Goal: Information Seeking & Learning: Learn about a topic

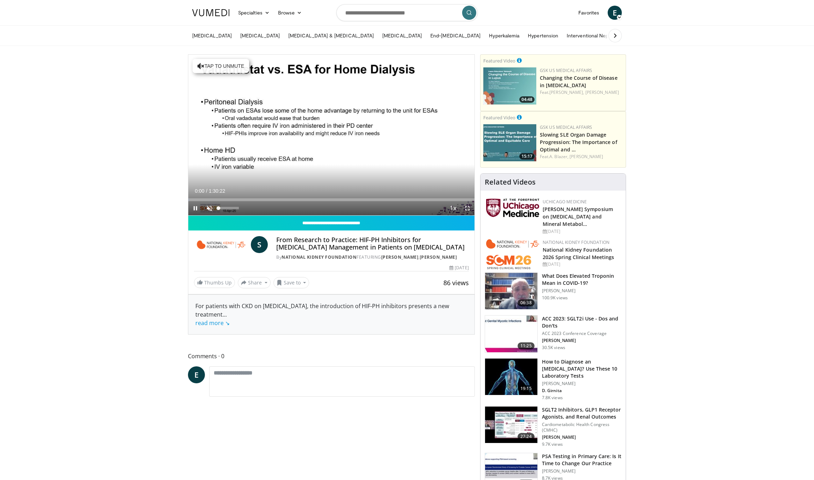
click at [211, 207] on span "Video Player" at bounding box center [209, 208] width 14 height 14
click at [468, 211] on span "Video Player" at bounding box center [467, 208] width 14 height 14
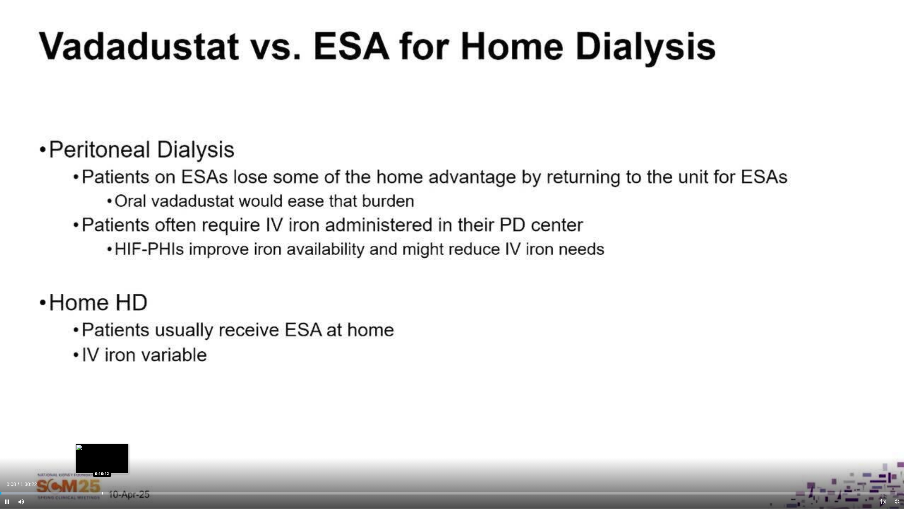
click at [102, 480] on div "Loaded : 9.14% 0:00:08 0:10:12" at bounding box center [452, 490] width 904 height 7
click at [118, 480] on div "Progress Bar" at bounding box center [118, 492] width 1 height 3
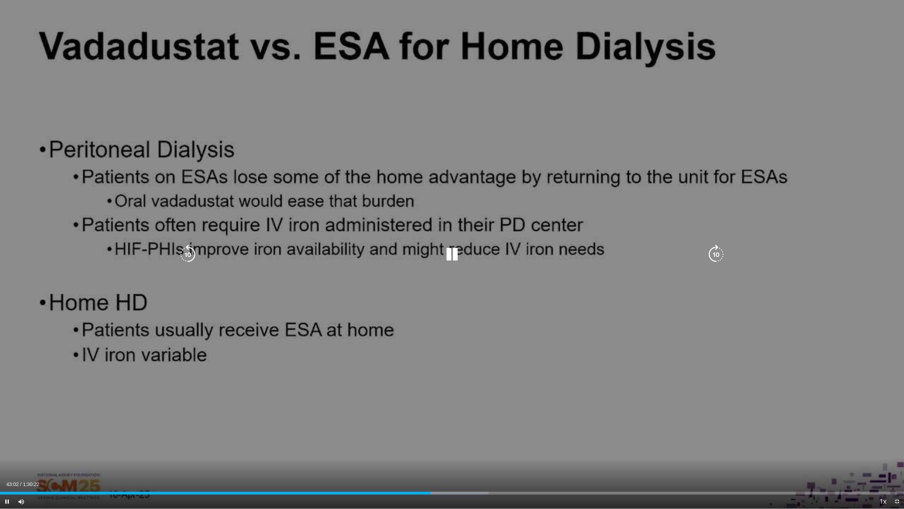
click at [712, 254] on icon "Video Player" at bounding box center [716, 254] width 20 height 20
click at [713, 250] on icon "Video Player" at bounding box center [716, 254] width 20 height 20
click at [196, 248] on icon "Video Player" at bounding box center [188, 254] width 20 height 20
click at [188, 255] on icon "Video Player" at bounding box center [188, 254] width 20 height 20
click at [196, 252] on icon "Video Player" at bounding box center [188, 254] width 20 height 20
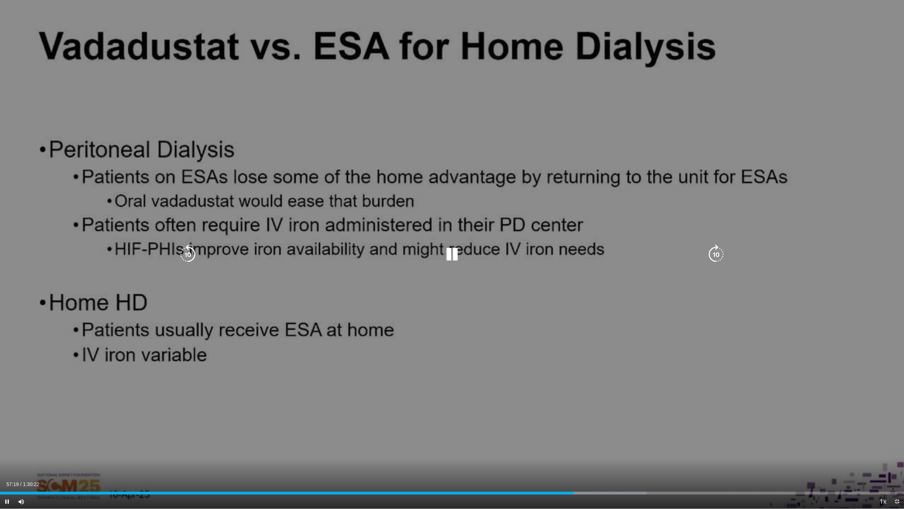
click at [193, 252] on icon "Video Player" at bounding box center [188, 254] width 20 height 20
click at [718, 253] on icon "Video Player" at bounding box center [716, 254] width 20 height 20
click at [714, 247] on icon "Video Player" at bounding box center [716, 254] width 20 height 20
click at [715, 258] on icon "Video Player" at bounding box center [716, 254] width 20 height 20
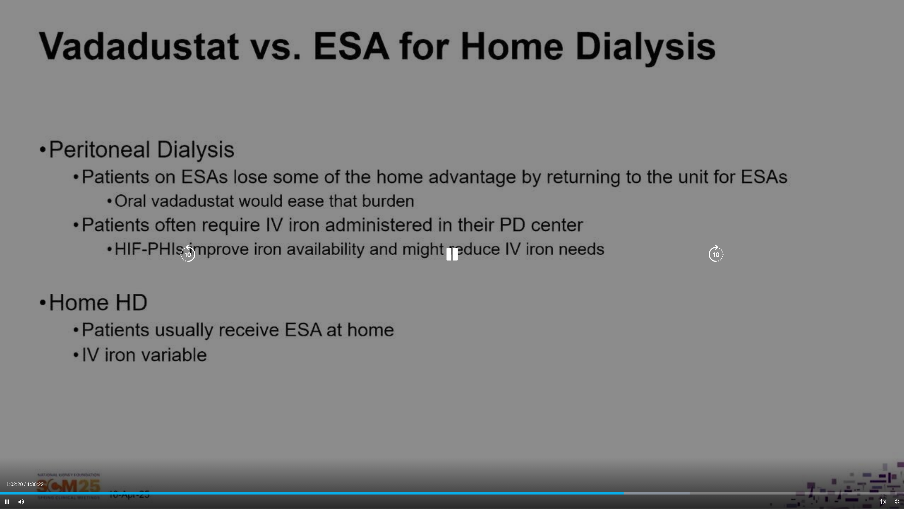
click at [712, 256] on icon "Video Player" at bounding box center [716, 254] width 20 height 20
click at [712, 258] on icon "Video Player" at bounding box center [716, 254] width 20 height 20
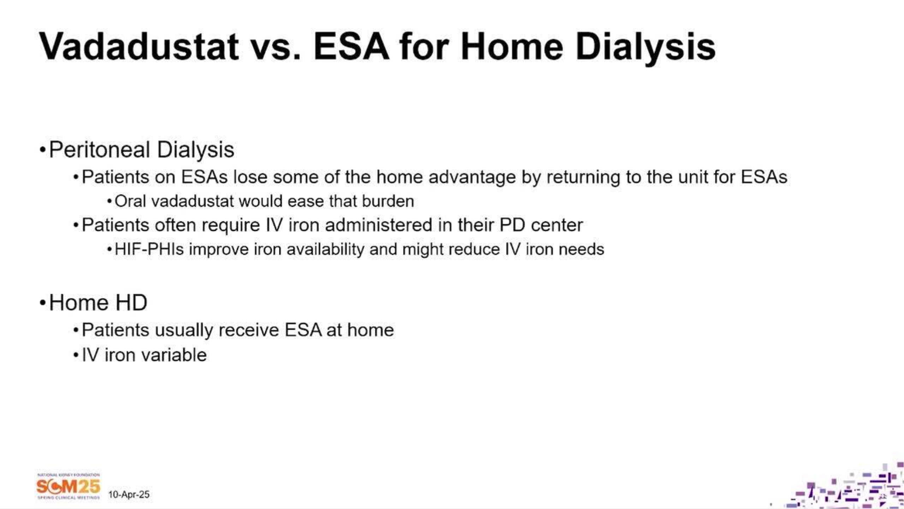
click at [712, 258] on div "10 seconds Tap to unmute" at bounding box center [452, 254] width 904 height 508
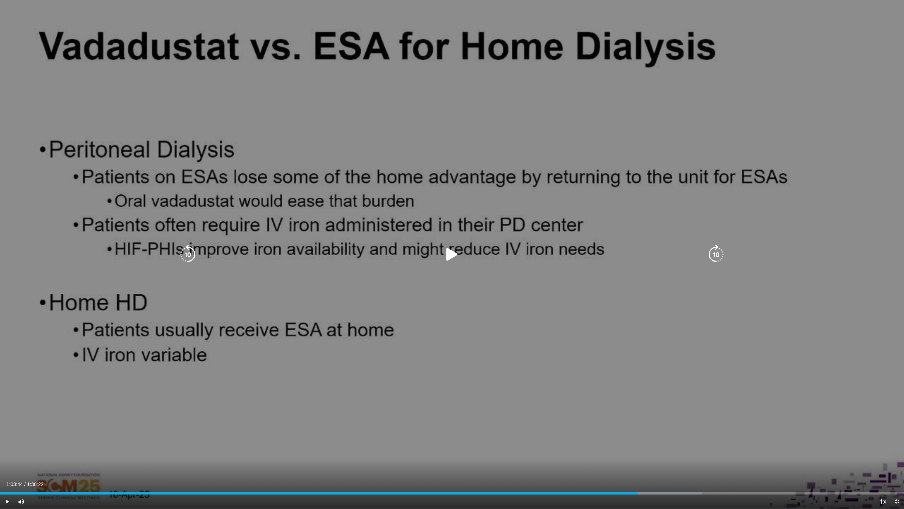
click at [453, 254] on icon "Video Player" at bounding box center [452, 254] width 20 height 20
click at [714, 254] on icon "Video Player" at bounding box center [716, 254] width 20 height 20
click at [716, 254] on icon "Video Player" at bounding box center [716, 254] width 20 height 20
click at [715, 255] on icon "Video Player" at bounding box center [716, 254] width 20 height 20
click at [714, 255] on icon "Video Player" at bounding box center [716, 254] width 20 height 20
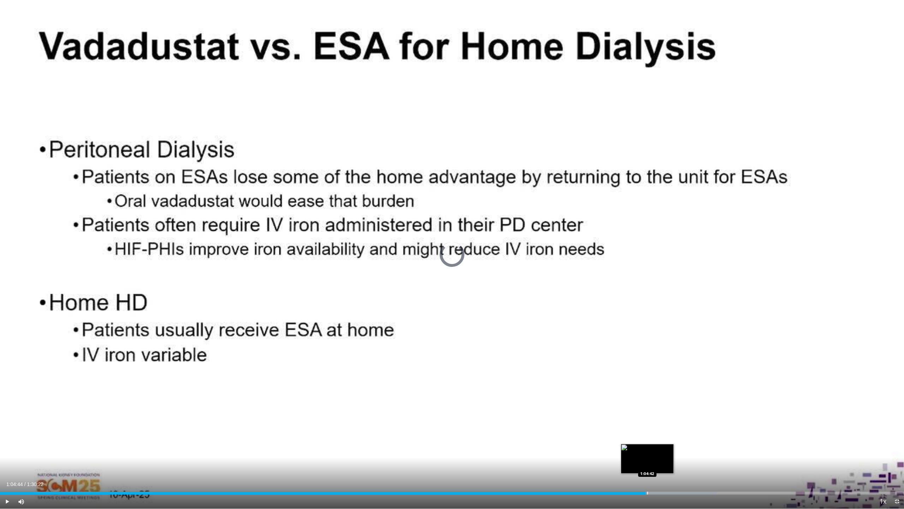
click at [648, 480] on div "Progress Bar" at bounding box center [647, 492] width 1 height 3
click at [652, 480] on div "Progress Bar" at bounding box center [652, 492] width 1 height 3
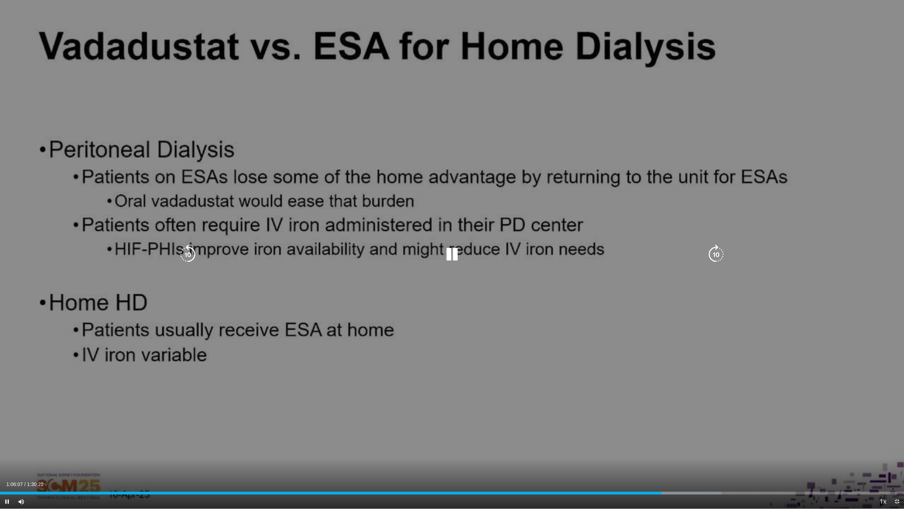
click at [717, 251] on icon "Video Player" at bounding box center [716, 254] width 20 height 20
click at [715, 255] on icon "Video Player" at bounding box center [716, 254] width 20 height 20
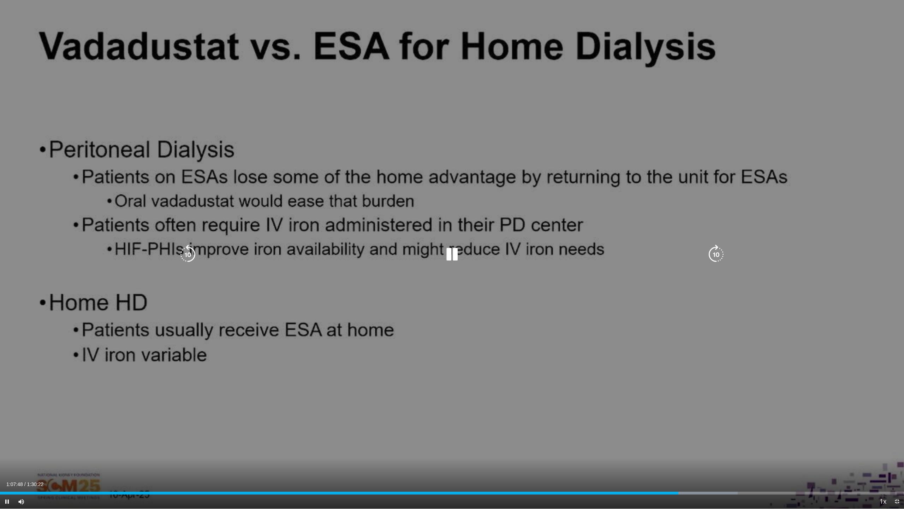
click at [714, 252] on icon "Video Player" at bounding box center [716, 254] width 20 height 20
click at [717, 253] on icon "Video Player" at bounding box center [716, 254] width 20 height 20
click at [717, 252] on icon "Video Player" at bounding box center [716, 254] width 20 height 20
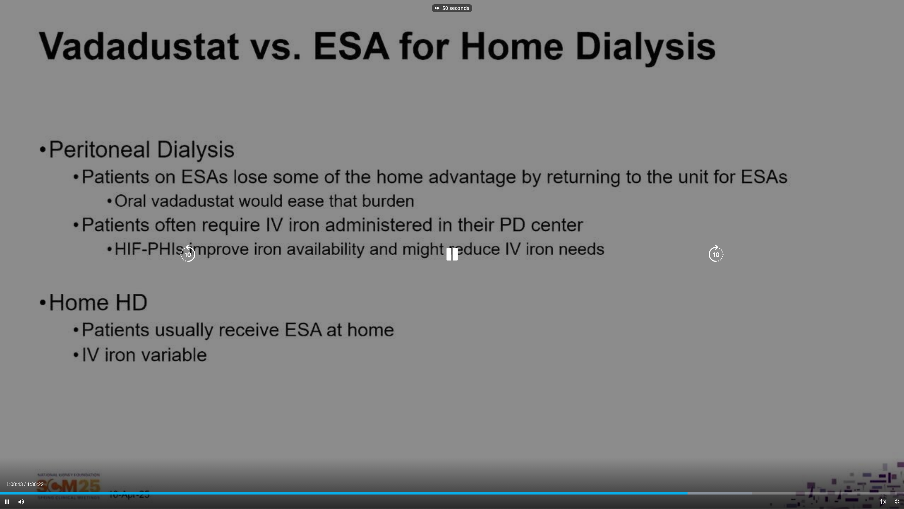
click at [715, 253] on icon "Video Player" at bounding box center [716, 254] width 20 height 20
click at [717, 254] on icon "Video Player" at bounding box center [716, 254] width 20 height 20
click at [716, 254] on icon "Video Player" at bounding box center [716, 254] width 20 height 20
click at [716, 253] on icon "Video Player" at bounding box center [716, 254] width 20 height 20
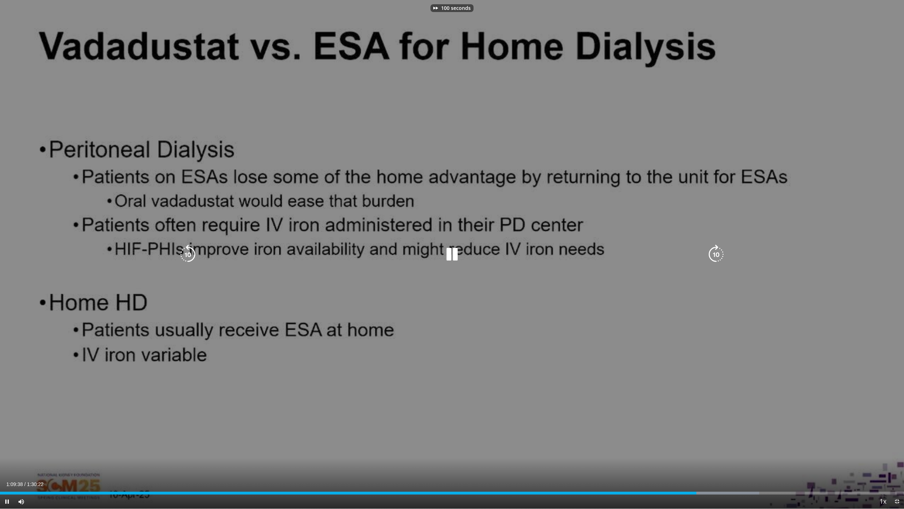
click at [718, 254] on icon "Video Player" at bounding box center [716, 254] width 20 height 20
click at [716, 252] on icon "Video Player" at bounding box center [716, 254] width 20 height 20
click at [719, 254] on icon "Video Player" at bounding box center [716, 254] width 20 height 20
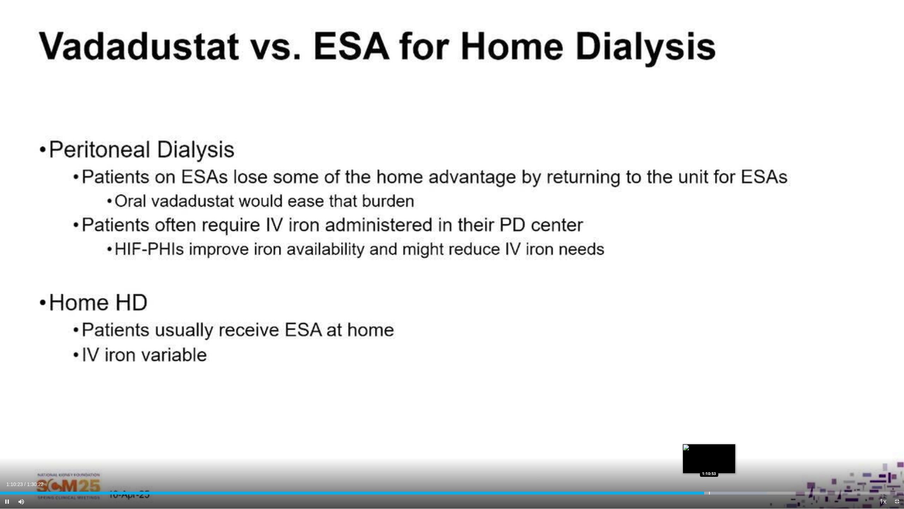
click at [710, 480] on div "Progress Bar" at bounding box center [709, 492] width 1 height 3
click at [714, 480] on div "Progress Bar" at bounding box center [714, 492] width 1 height 3
click at [717, 480] on div "Progress Bar" at bounding box center [717, 492] width 1 height 3
click at [721, 480] on div "Progress Bar" at bounding box center [721, 492] width 1 height 3
click at [725, 480] on div "Progress Bar" at bounding box center [725, 492] width 1 height 3
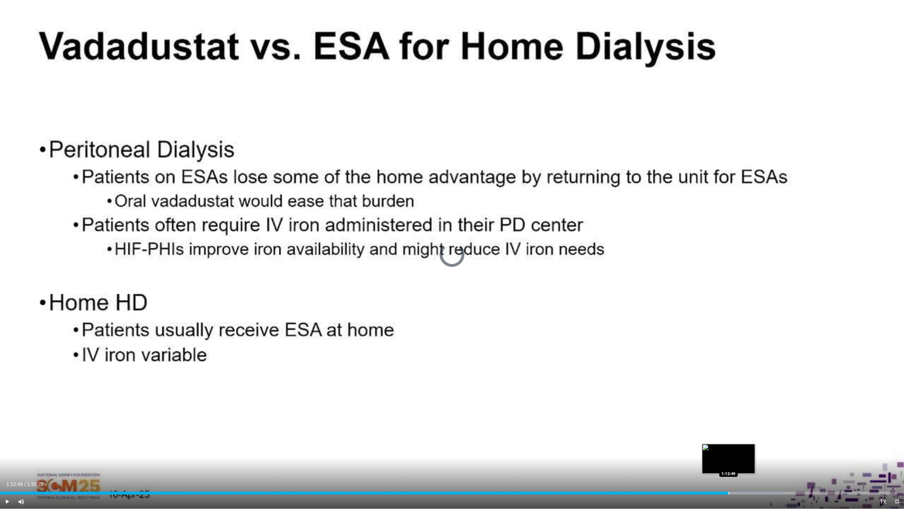
click at [729, 480] on div "Progress Bar" at bounding box center [729, 492] width 1 height 3
click at [732, 480] on div "Progress Bar" at bounding box center [732, 492] width 1 height 3
click at [737, 480] on div "Progress Bar" at bounding box center [737, 492] width 1 height 3
click at [740, 480] on div "Progress Bar" at bounding box center [740, 492] width 1 height 3
click at [743, 480] on div "Progress Bar" at bounding box center [743, 492] width 1 height 3
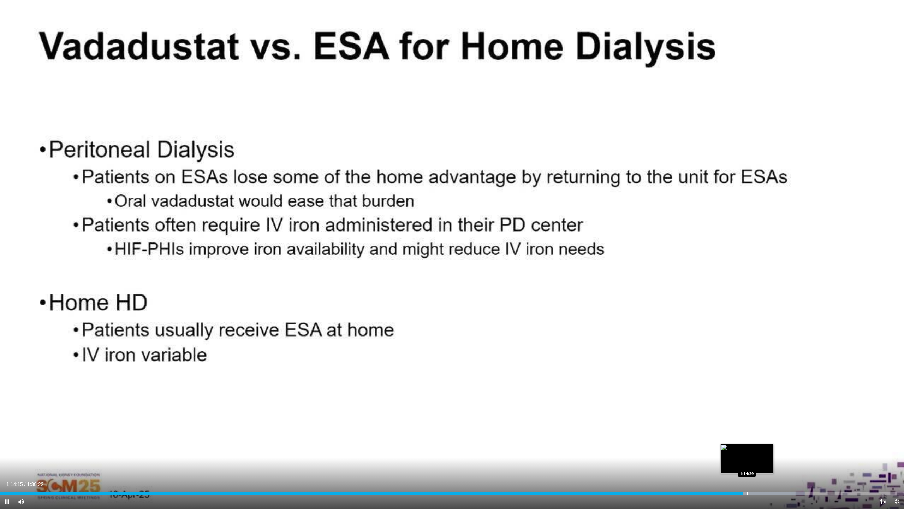
click at [747, 480] on div "Progress Bar" at bounding box center [747, 492] width 1 height 3
click at [752, 480] on div "Progress Bar" at bounding box center [752, 492] width 1 height 3
click at [757, 480] on div "Progress Bar" at bounding box center [757, 492] width 1 height 3
click at [762, 480] on div "Progress Bar" at bounding box center [762, 492] width 1 height 3
click at [769, 480] on div "Progress Bar" at bounding box center [769, 492] width 1 height 3
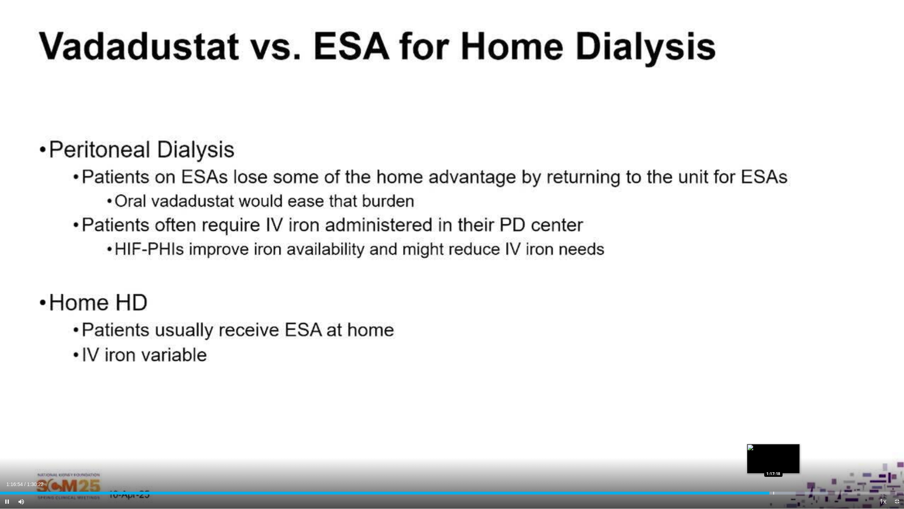
click at [774, 480] on div "Progress Bar" at bounding box center [774, 492] width 1 height 3
click at [778, 480] on div "Progress Bar" at bounding box center [778, 492] width 1 height 3
click at [782, 480] on div "Progress Bar" at bounding box center [782, 492] width 1 height 3
click at [785, 480] on div "Progress Bar" at bounding box center [785, 492] width 1 height 3
click at [787, 480] on div "Progress Bar" at bounding box center [787, 492] width 1 height 3
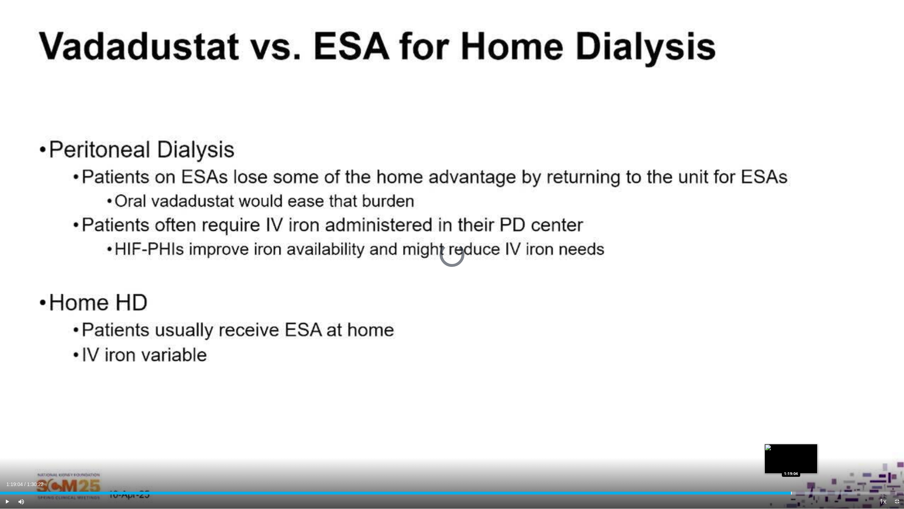
click at [791, 480] on div "Progress Bar" at bounding box center [791, 492] width 1 height 3
click at [795, 480] on div "Progress Bar" at bounding box center [795, 492] width 1 height 3
click at [798, 480] on div "Progress Bar" at bounding box center [798, 492] width 1 height 3
click at [801, 480] on div "Progress Bar" at bounding box center [801, 492] width 1 height 3
click at [805, 480] on div "Progress Bar" at bounding box center [805, 492] width 1 height 3
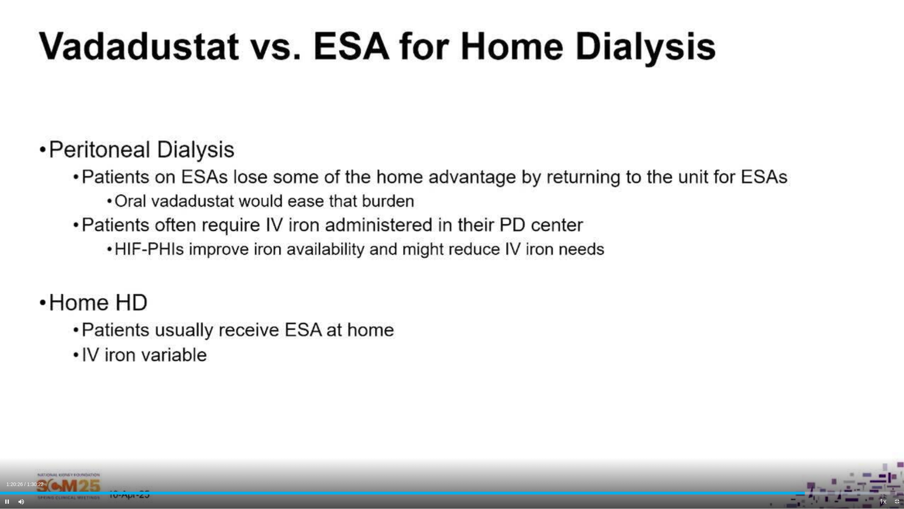
click at [811, 480] on div "Current Time 1:20:26 / Duration 1:30:22 Pause Skip Backward Skip Forward Mute 0…" at bounding box center [452, 501] width 904 height 14
click at [813, 480] on div "Progress Bar" at bounding box center [815, 492] width 1 height 3
click at [813, 480] on div "Progress Bar" at bounding box center [823, 492] width 1 height 3
click at [813, 480] on div "Progress Bar" at bounding box center [832, 492] width 1 height 3
click at [813, 480] on div "Progress Bar" at bounding box center [838, 492] width 1 height 3
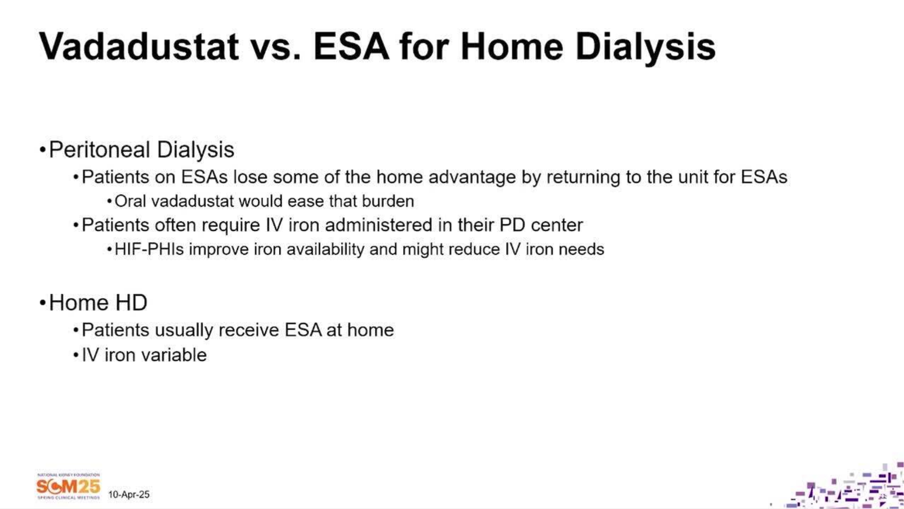
click at [813, 480] on video-js "**********" at bounding box center [452, 254] width 904 height 509
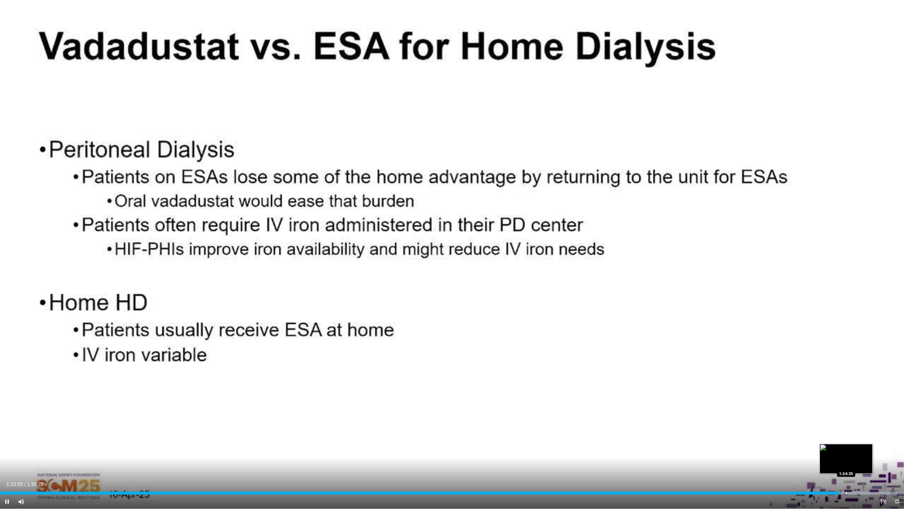
click at [813, 480] on div "Progress Bar" at bounding box center [846, 492] width 1 height 3
click at [813, 480] on div "Progress Bar" at bounding box center [852, 492] width 1 height 3
click at [813, 480] on div "Loaded : 100.00% 1:25:14 1:25:49" at bounding box center [452, 490] width 904 height 7
click at [813, 480] on div "Progress Bar" at bounding box center [864, 492] width 1 height 3
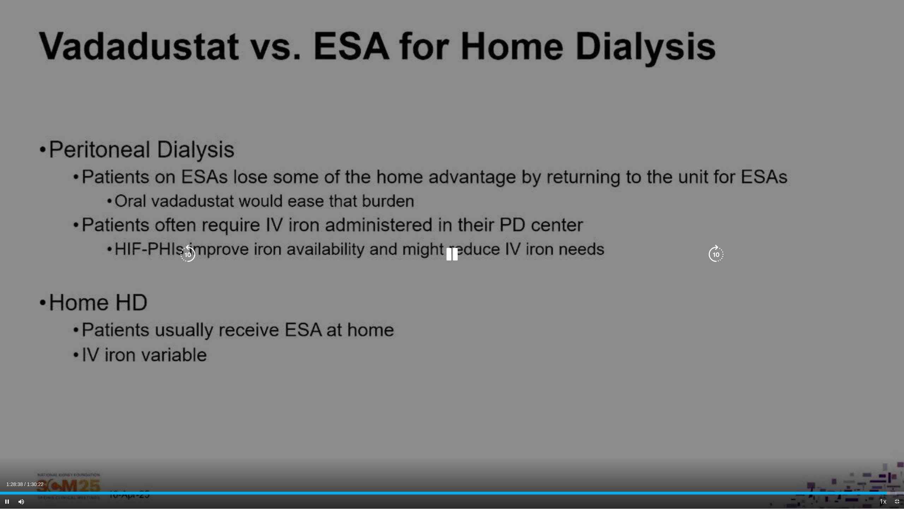
click at [714, 251] on icon "Video Player" at bounding box center [716, 254] width 20 height 20
click at [716, 252] on icon "Video Player" at bounding box center [716, 254] width 20 height 20
click at [715, 250] on icon "Video Player" at bounding box center [716, 254] width 20 height 20
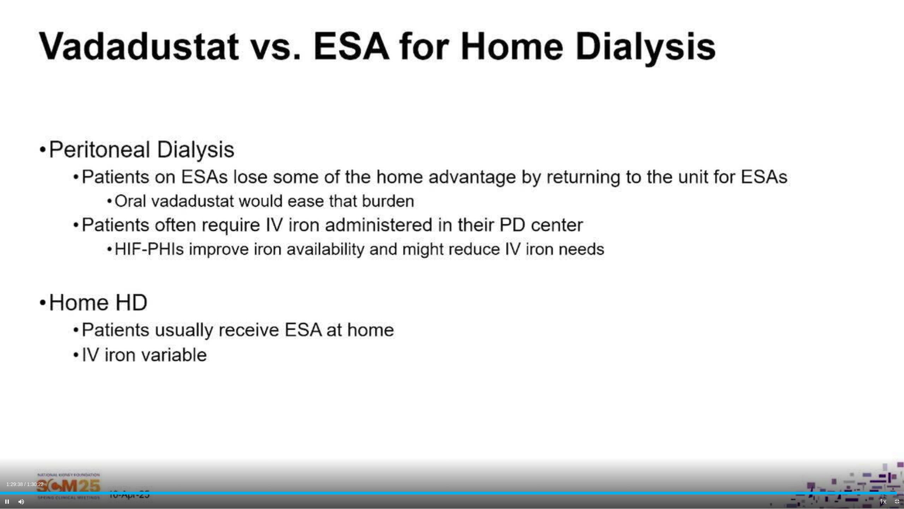
click at [813, 480] on span "Video Player" at bounding box center [897, 501] width 14 height 14
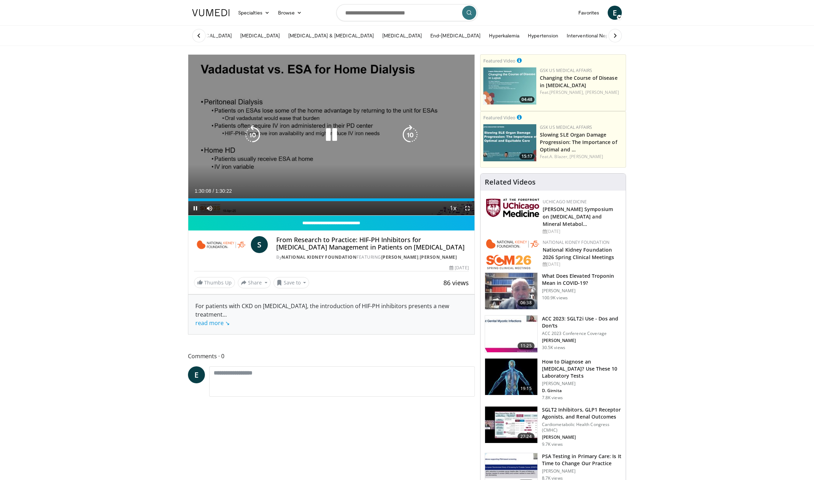
click at [332, 133] on icon "Video Player" at bounding box center [331, 135] width 20 height 20
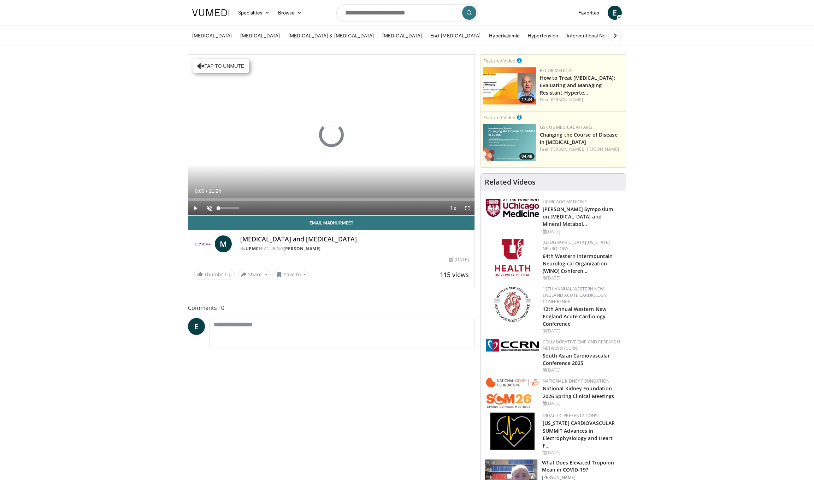
click at [210, 210] on span "Video Player" at bounding box center [209, 208] width 14 height 14
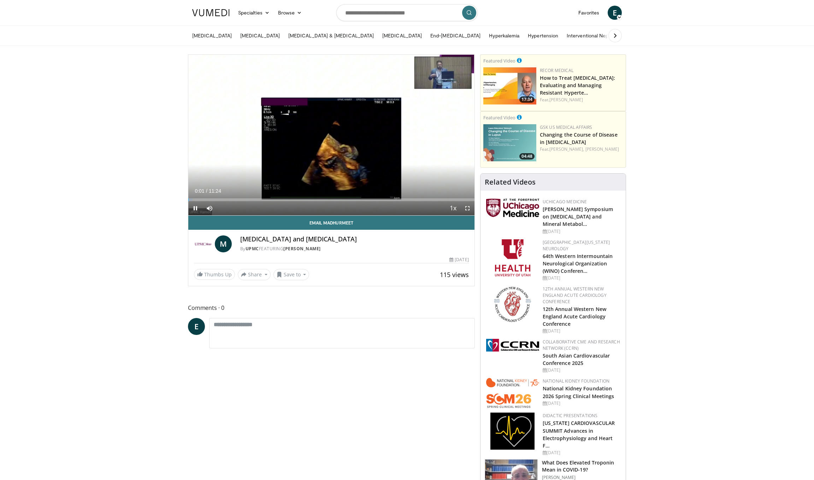
click at [466, 209] on span "Video Player" at bounding box center [467, 208] width 14 height 14
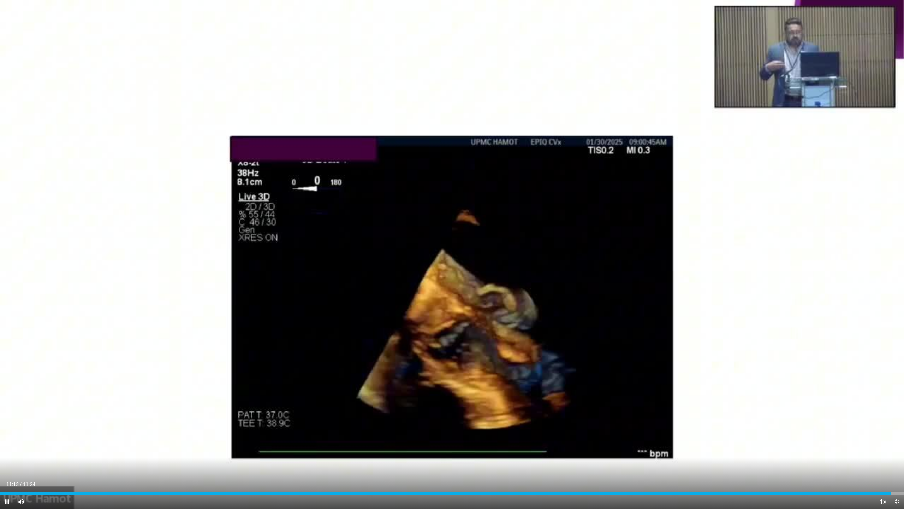
click at [813, 480] on span "Video Player" at bounding box center [897, 501] width 14 height 14
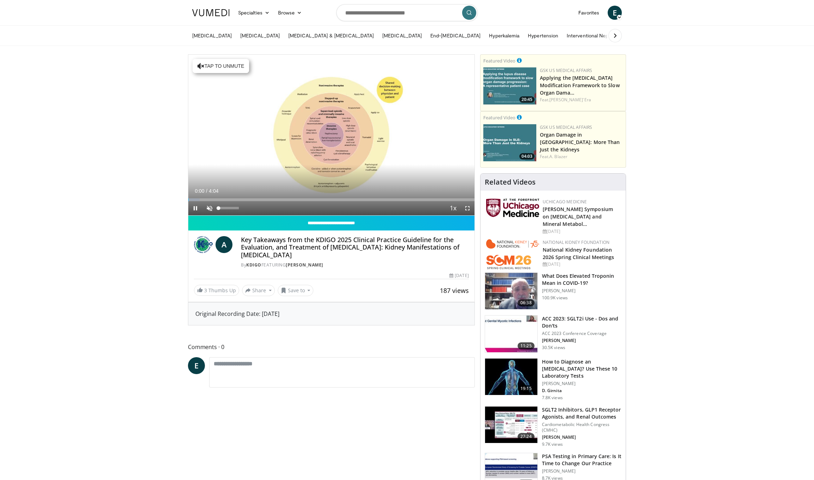
click at [209, 207] on span "Video Player" at bounding box center [209, 208] width 14 height 14
click at [467, 208] on span "Video Player" at bounding box center [467, 208] width 14 height 14
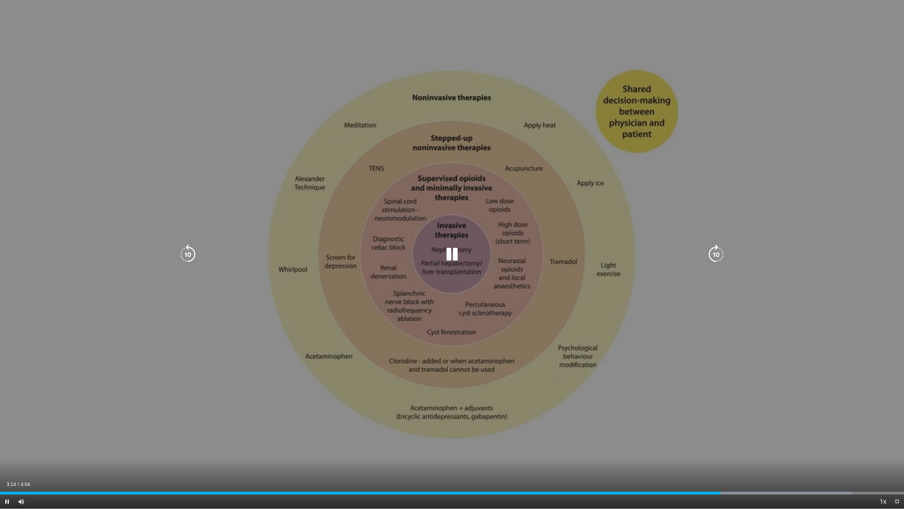
click at [184, 250] on icon "Video Player" at bounding box center [188, 254] width 20 height 20
click at [451, 255] on icon "Video Player" at bounding box center [452, 254] width 20 height 20
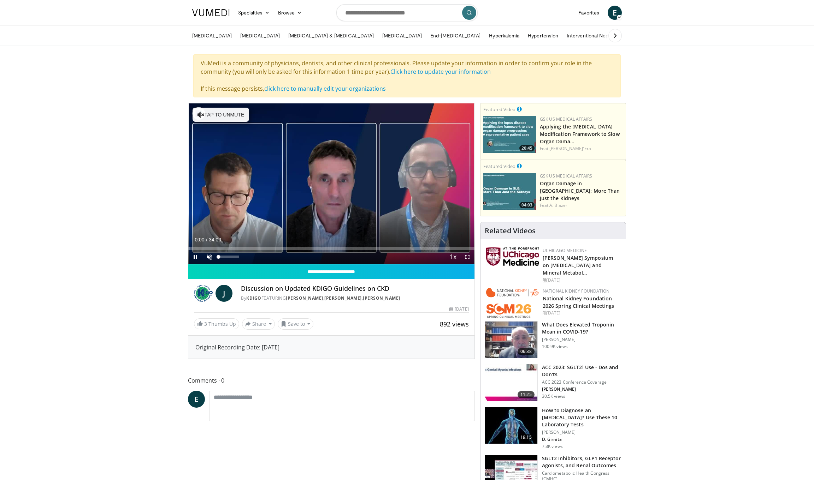
click at [213, 256] on span "Video Player" at bounding box center [209, 257] width 14 height 14
click at [467, 258] on span "Video Player" at bounding box center [467, 257] width 14 height 14
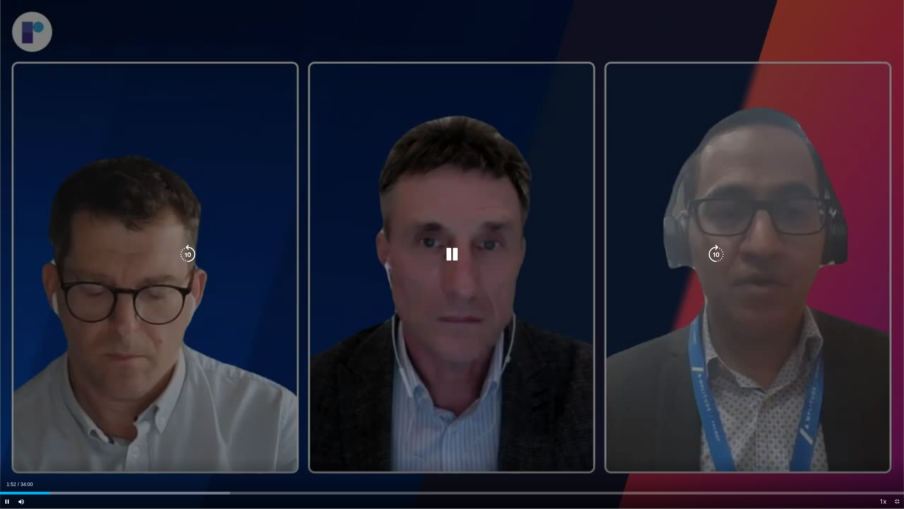
click at [715, 251] on icon "Video Player" at bounding box center [716, 254] width 20 height 20
click at [717, 250] on icon "Video Player" at bounding box center [716, 254] width 20 height 20
click at [717, 256] on icon "Video Player" at bounding box center [716, 254] width 20 height 20
click at [185, 254] on icon "Video Player" at bounding box center [188, 254] width 20 height 20
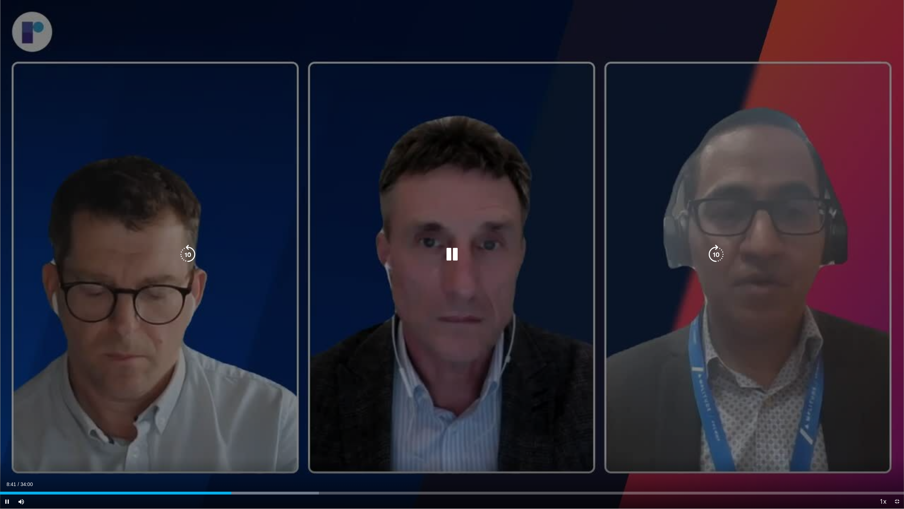
click at [185, 254] on icon "Video Player" at bounding box center [188, 254] width 20 height 20
click at [716, 251] on icon "Video Player" at bounding box center [716, 254] width 20 height 20
click at [719, 254] on icon "Video Player" at bounding box center [716, 254] width 20 height 20
click at [718, 251] on icon "Video Player" at bounding box center [716, 254] width 20 height 20
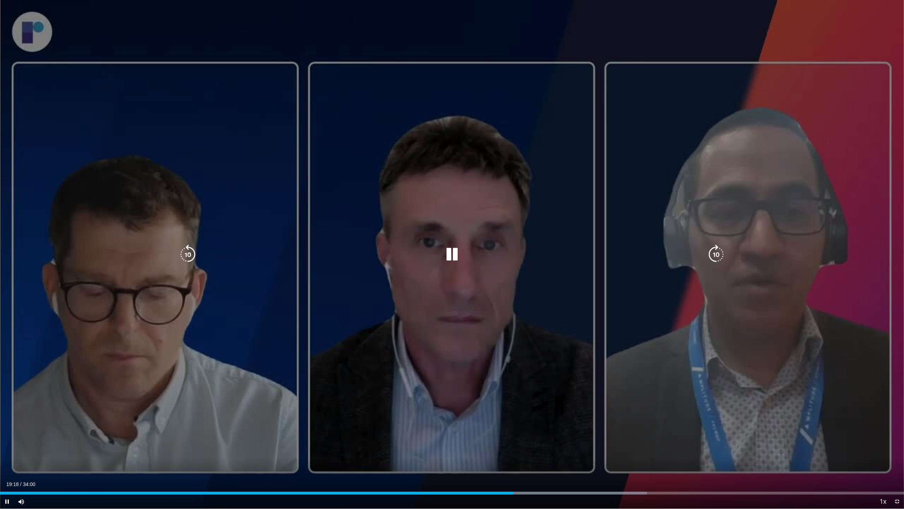
click at [715, 254] on icon "Video Player" at bounding box center [716, 254] width 20 height 20
click at [715, 253] on icon "Video Player" at bounding box center [716, 254] width 20 height 20
click at [715, 252] on icon "Video Player" at bounding box center [716, 254] width 20 height 20
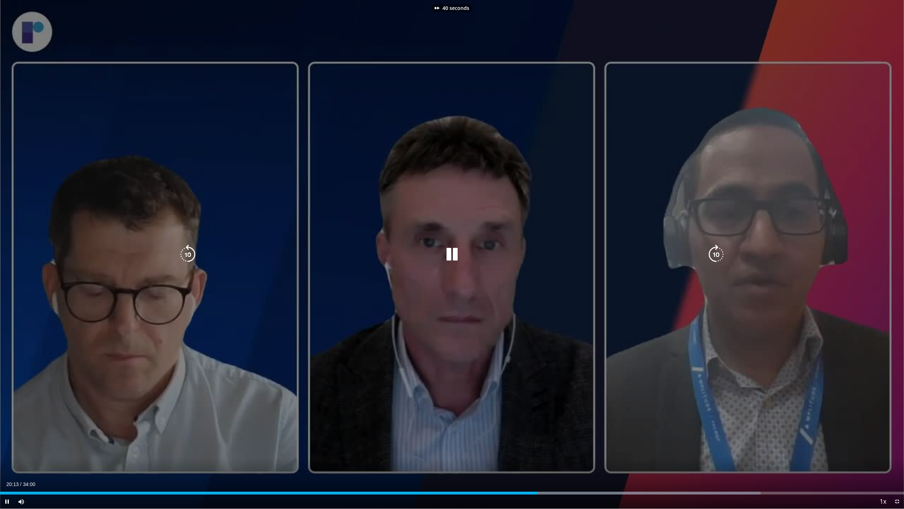
click at [715, 252] on icon "Video Player" at bounding box center [716, 254] width 20 height 20
click at [715, 250] on icon "Video Player" at bounding box center [716, 254] width 20 height 20
click at [714, 250] on icon "Video Player" at bounding box center [716, 254] width 20 height 20
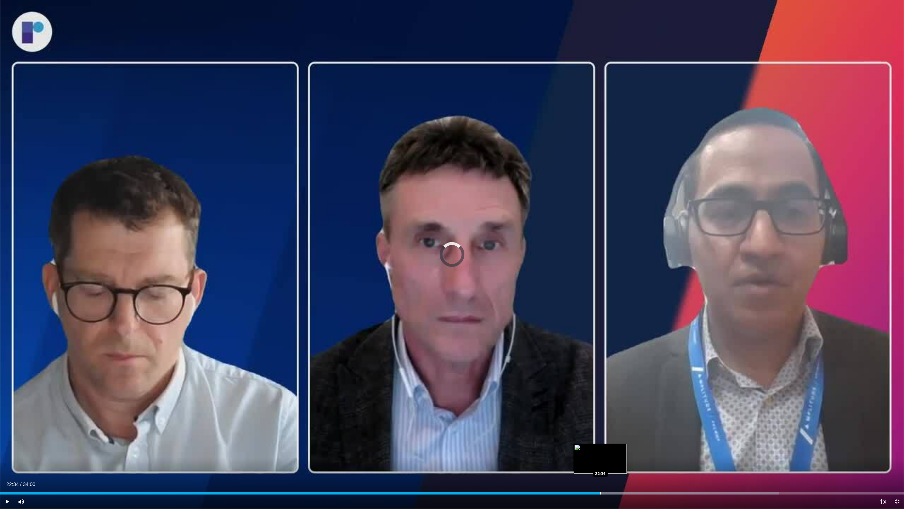
click at [600, 480] on div "Progress Bar" at bounding box center [600, 492] width 1 height 3
click at [631, 480] on div "Progress Bar" at bounding box center [631, 492] width 1 height 3
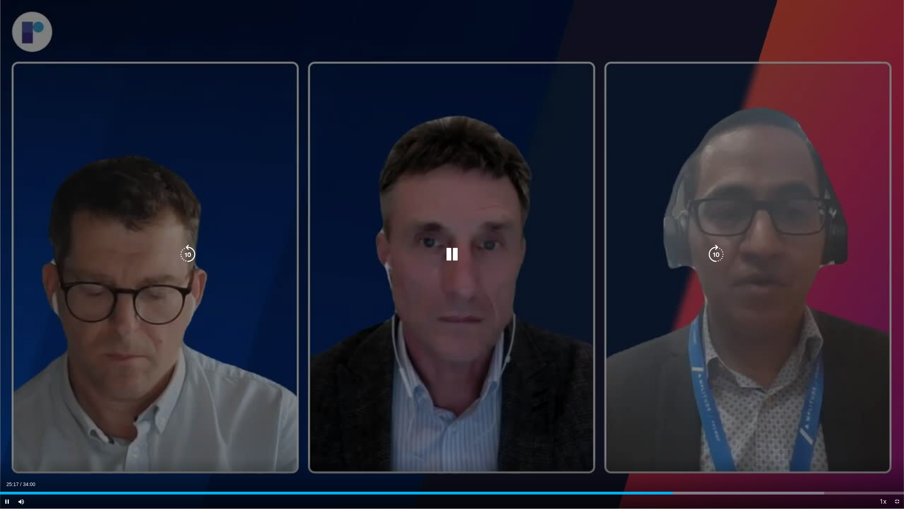
click at [456, 254] on icon "Video Player" at bounding box center [452, 254] width 20 height 20
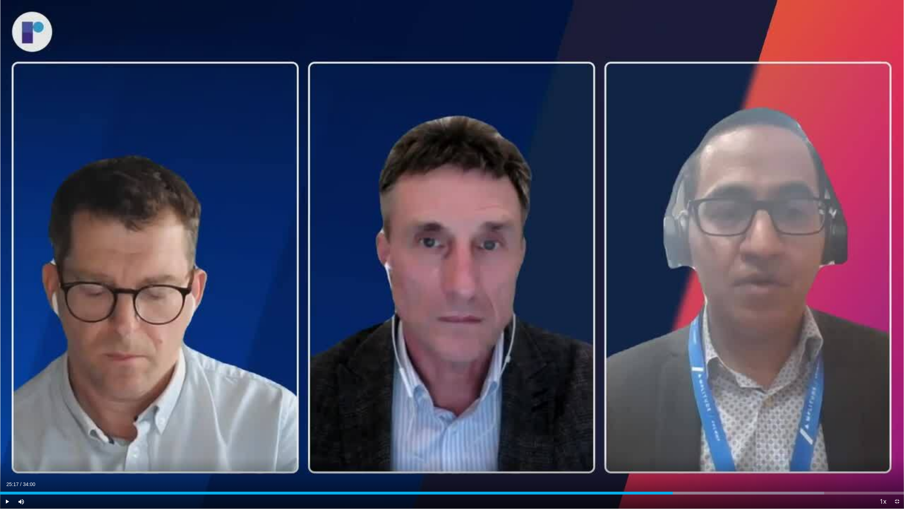
click at [813, 480] on span "Video Player" at bounding box center [897, 501] width 14 height 14
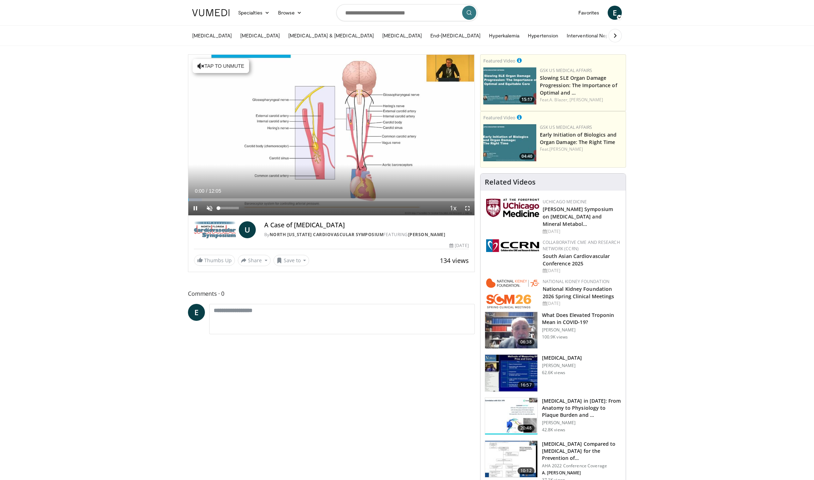
click at [211, 212] on span "Video Player" at bounding box center [209, 208] width 14 height 14
click at [469, 208] on span "Video Player" at bounding box center [467, 208] width 14 height 14
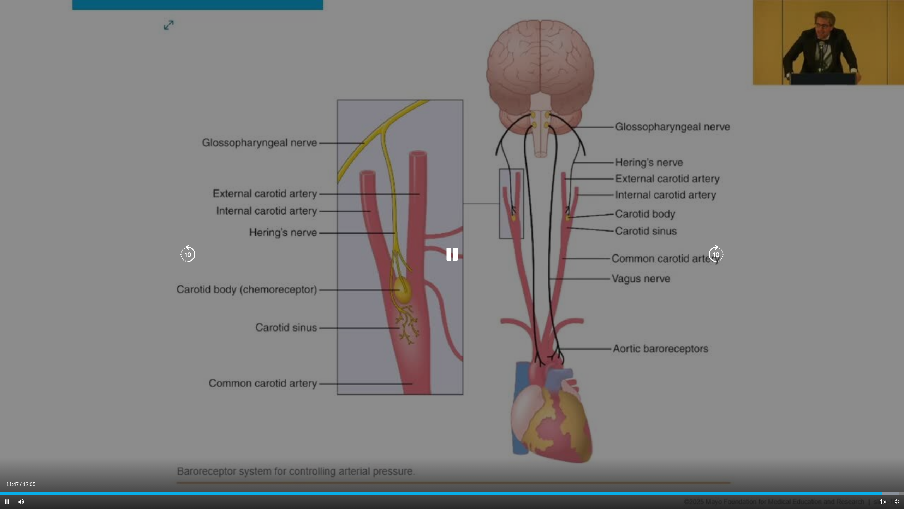
click at [185, 251] on icon "Video Player" at bounding box center [188, 254] width 20 height 20
click at [189, 253] on icon "Video Player" at bounding box center [188, 254] width 20 height 20
click at [453, 256] on icon "Video Player" at bounding box center [452, 254] width 20 height 20
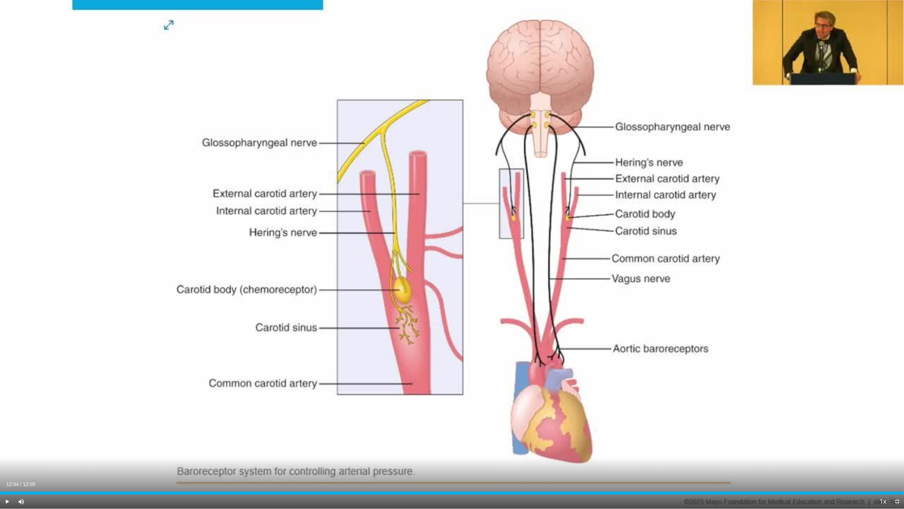
click at [813, 480] on span "Video Player" at bounding box center [897, 501] width 14 height 14
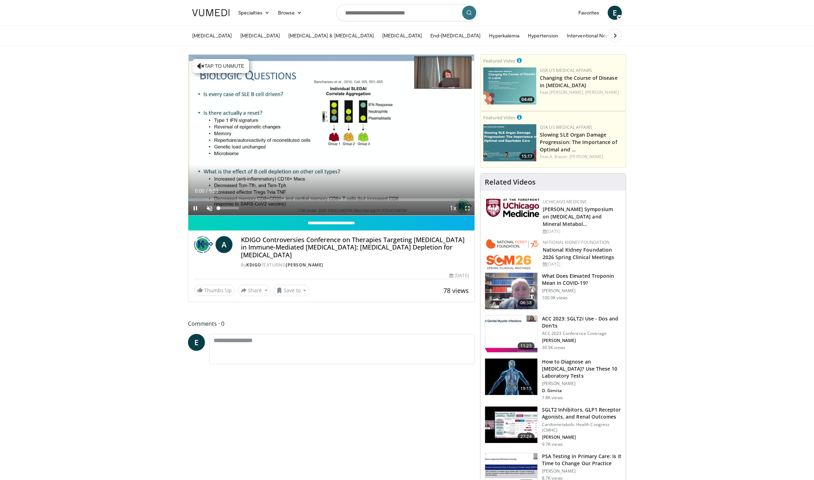
click at [207, 210] on span "Video Player" at bounding box center [209, 208] width 14 height 14
click at [465, 209] on span "Video Player" at bounding box center [467, 208] width 14 height 14
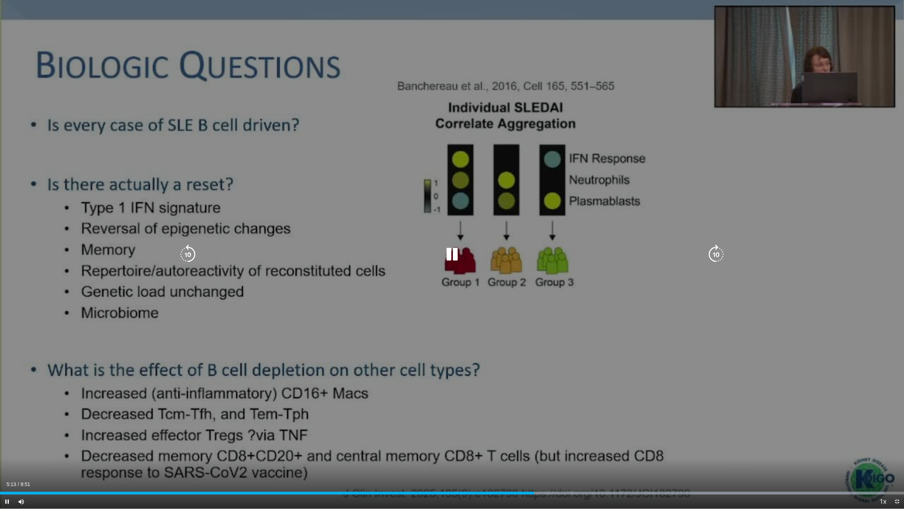
click at [712, 250] on icon "Video Player" at bounding box center [716, 254] width 20 height 20
click at [711, 252] on icon "Video Player" at bounding box center [716, 254] width 20 height 20
click at [712, 252] on icon "Video Player" at bounding box center [716, 254] width 20 height 20
click at [718, 253] on icon "Video Player" at bounding box center [716, 254] width 20 height 20
click at [715, 255] on icon "Video Player" at bounding box center [716, 254] width 20 height 20
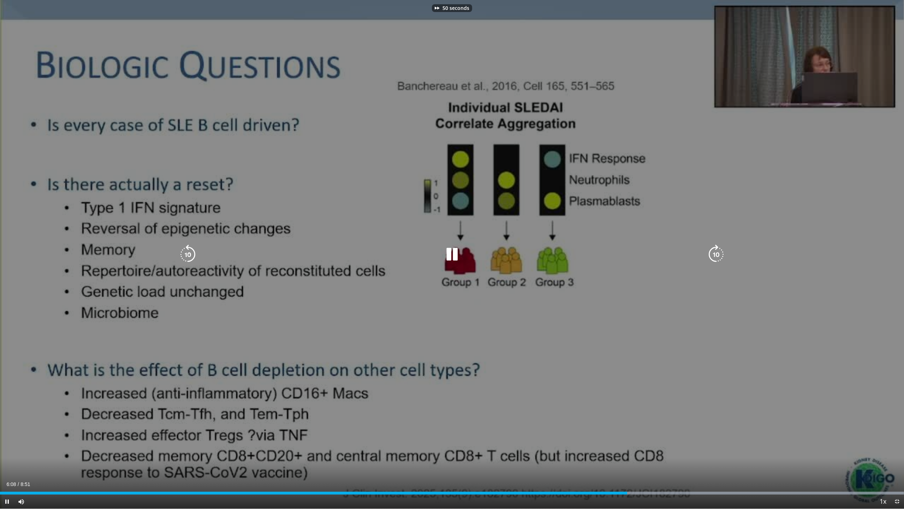
click at [715, 256] on icon "Video Player" at bounding box center [716, 254] width 20 height 20
click at [715, 253] on icon "Video Player" at bounding box center [716, 254] width 20 height 20
click at [718, 251] on icon "Video Player" at bounding box center [716, 254] width 20 height 20
click at [717, 255] on icon "Video Player" at bounding box center [716, 254] width 20 height 20
click at [715, 257] on icon "Video Player" at bounding box center [716, 254] width 20 height 20
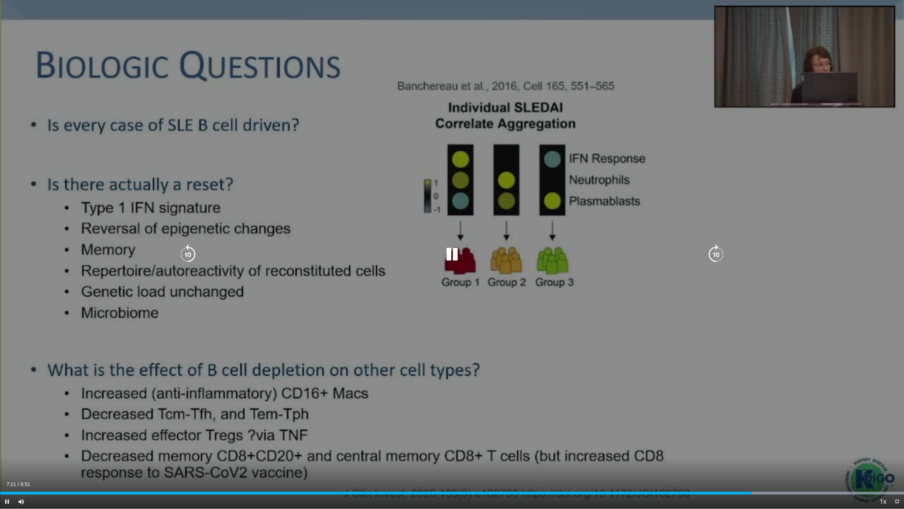
click at [712, 250] on icon "Video Player" at bounding box center [716, 254] width 20 height 20
click at [714, 251] on icon "Video Player" at bounding box center [716, 254] width 20 height 20
click at [710, 255] on icon "Video Player" at bounding box center [716, 254] width 20 height 20
click at [716, 252] on icon "Video Player" at bounding box center [716, 254] width 20 height 20
click at [716, 250] on icon "Video Player" at bounding box center [716, 254] width 20 height 20
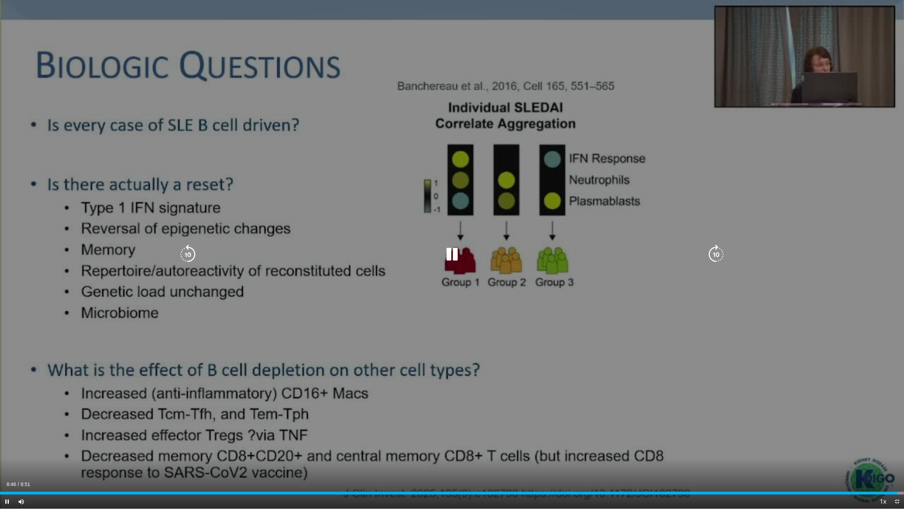
click at [455, 253] on icon "Video Player" at bounding box center [452, 254] width 20 height 20
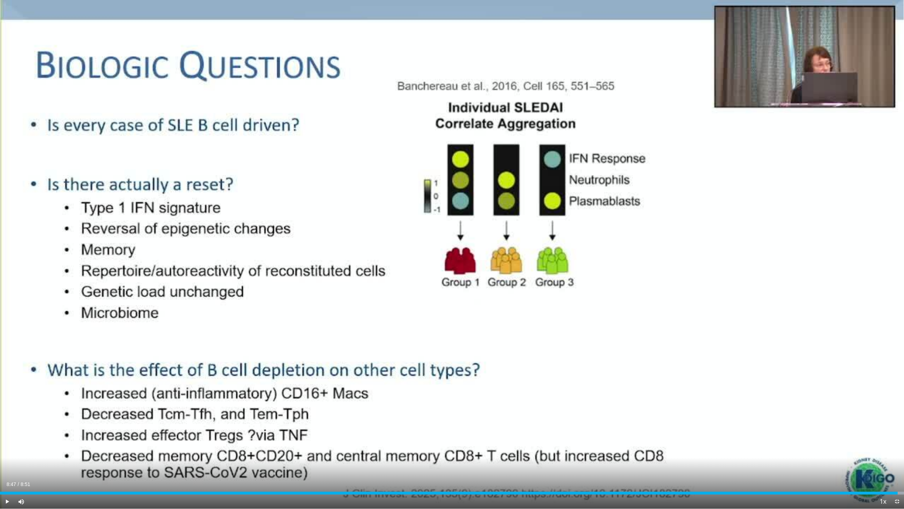
click at [813, 480] on span "Video Player" at bounding box center [897, 501] width 14 height 14
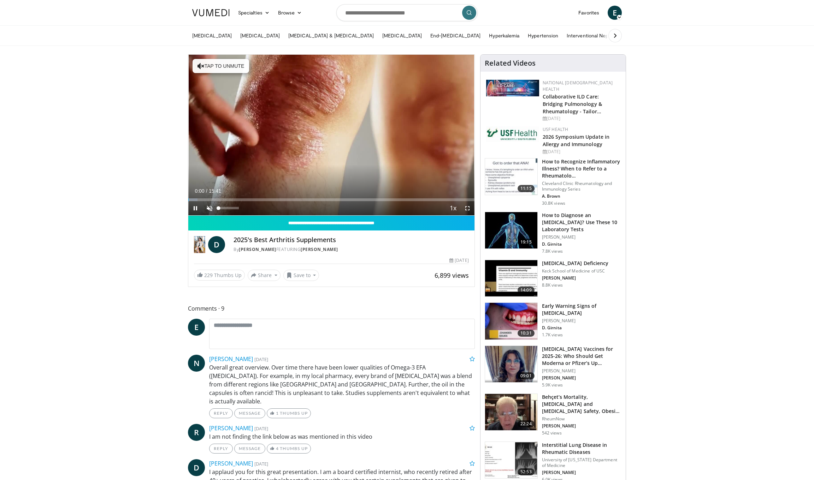
click at [208, 208] on span "Video Player" at bounding box center [209, 208] width 14 height 14
click at [470, 207] on span "Video Player" at bounding box center [467, 208] width 14 height 14
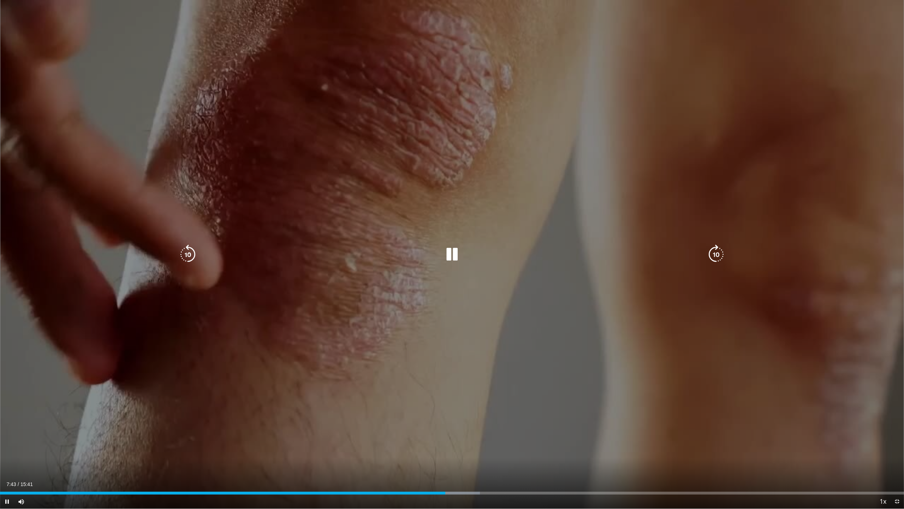
click at [194, 253] on icon "Video Player" at bounding box center [188, 254] width 20 height 20
click at [455, 252] on icon "Video Player" at bounding box center [452, 254] width 20 height 20
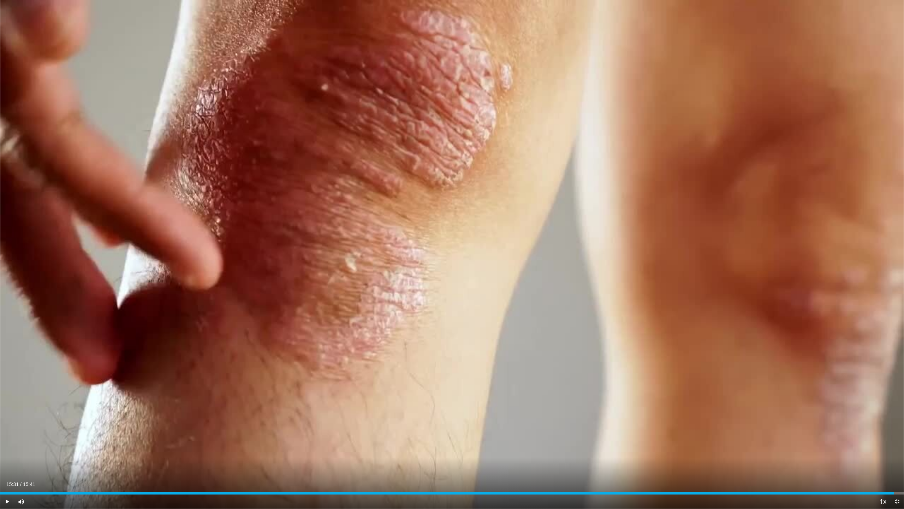
click at [813, 480] on span "Video Player" at bounding box center [897, 501] width 14 height 14
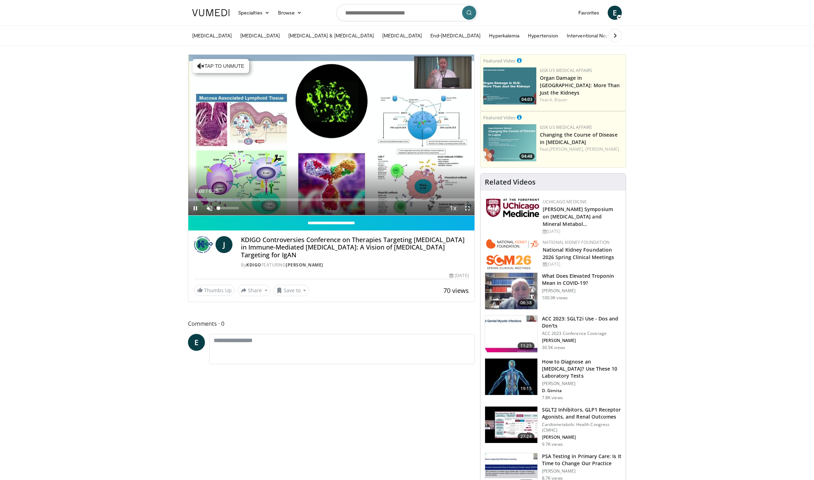
click at [211, 210] on span "Video Player" at bounding box center [209, 208] width 14 height 14
click at [468, 207] on span "Video Player" at bounding box center [467, 208] width 14 height 14
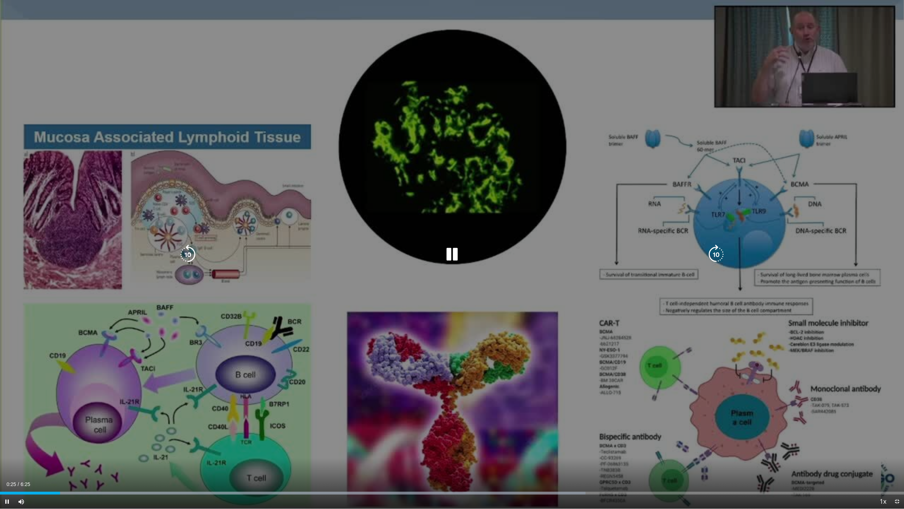
click at [716, 253] on icon "Video Player" at bounding box center [716, 254] width 20 height 20
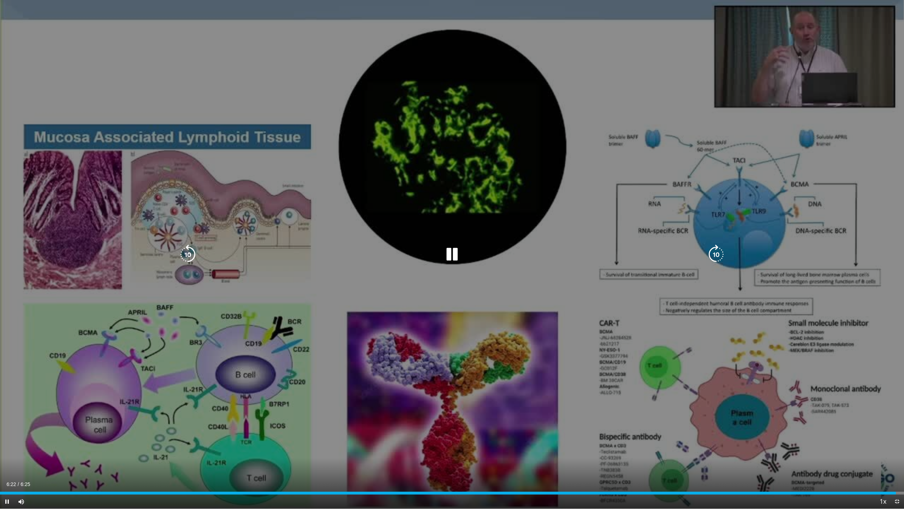
click at [450, 253] on icon "Video Player" at bounding box center [452, 254] width 20 height 20
